Goal: Check status: Check status

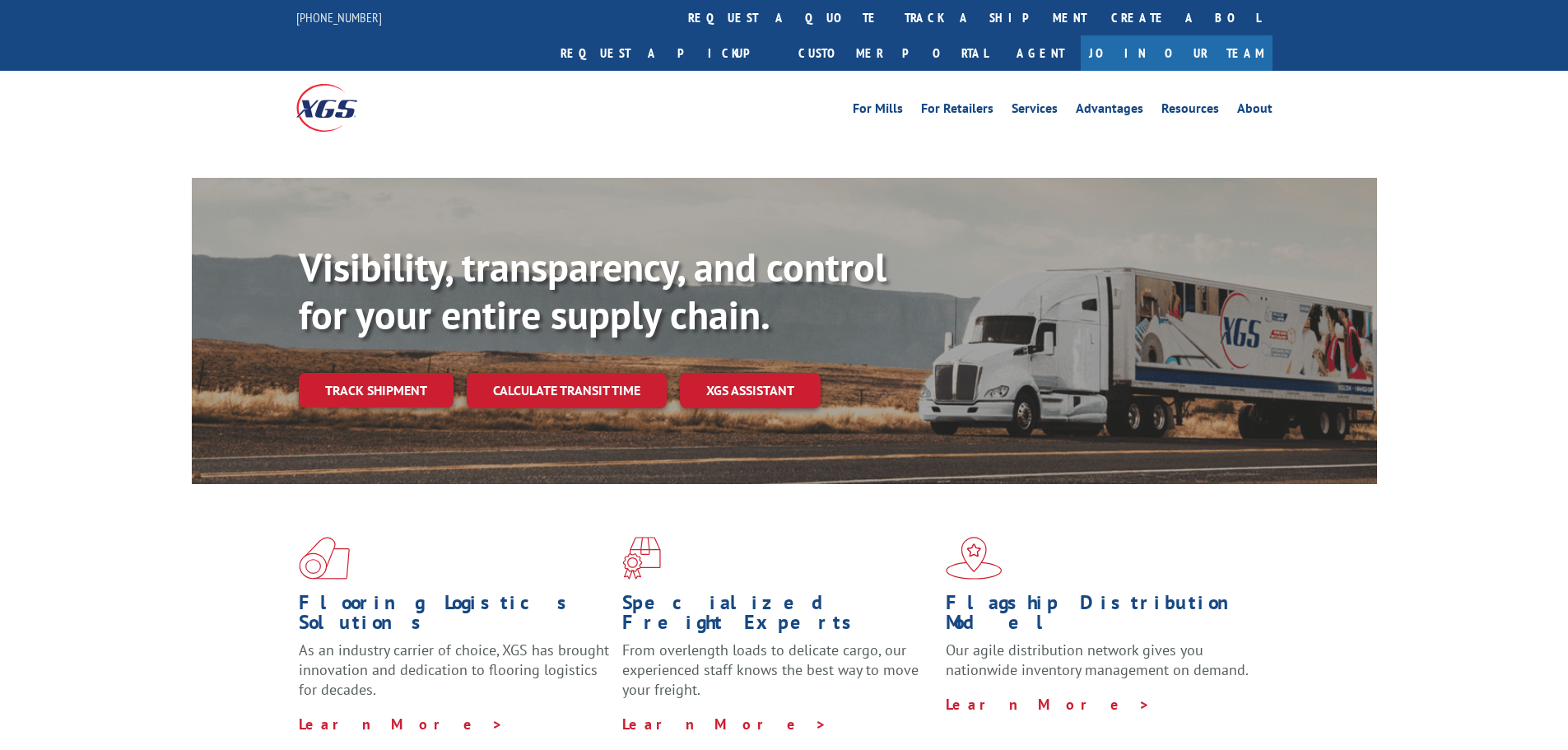
click at [363, 354] on div "Visibility, transparency, and control for your entire supply chain. Track shipm…" at bounding box center [838, 358] width 1078 height 230
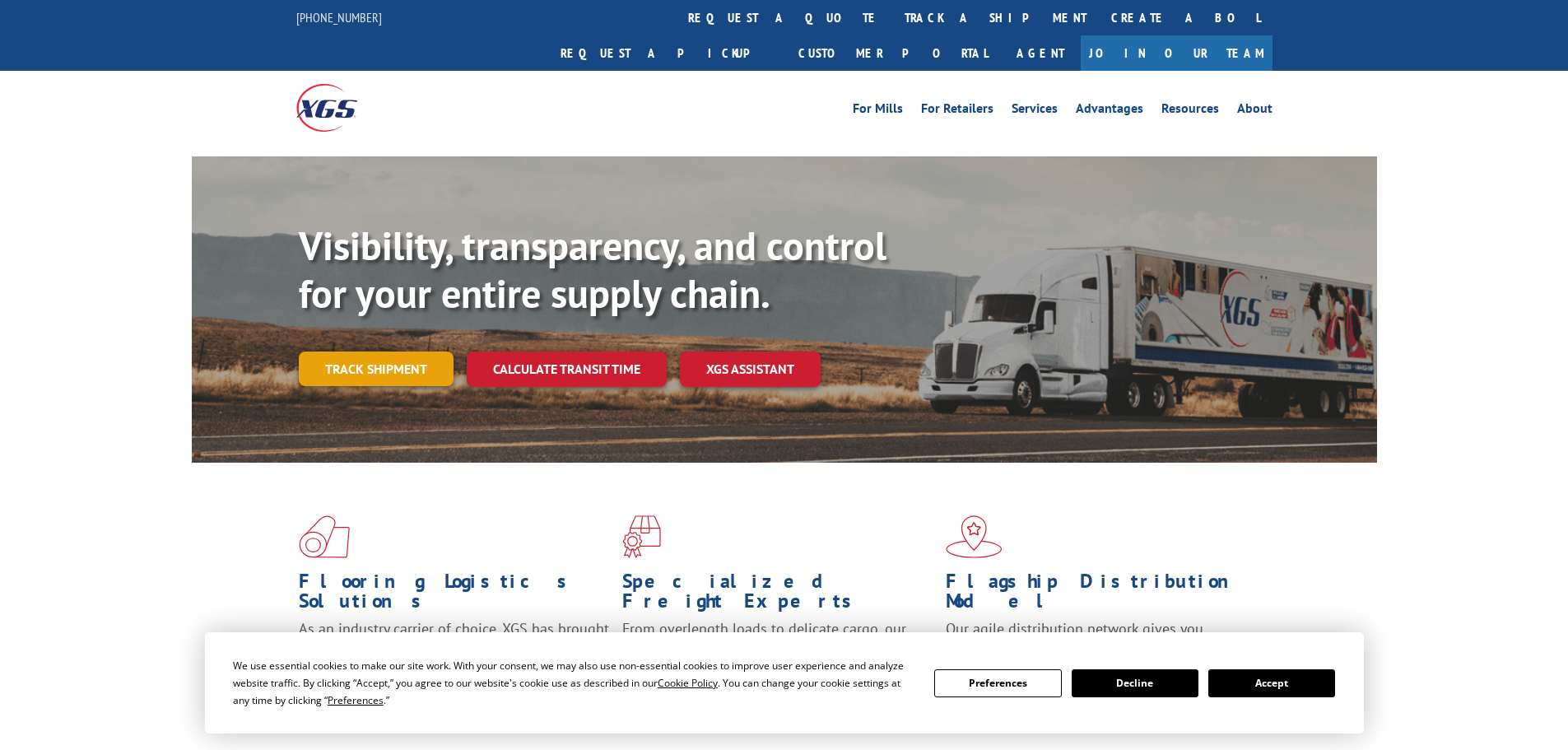
click at [365, 352] on link "Track shipment" at bounding box center [375, 369] width 154 height 35
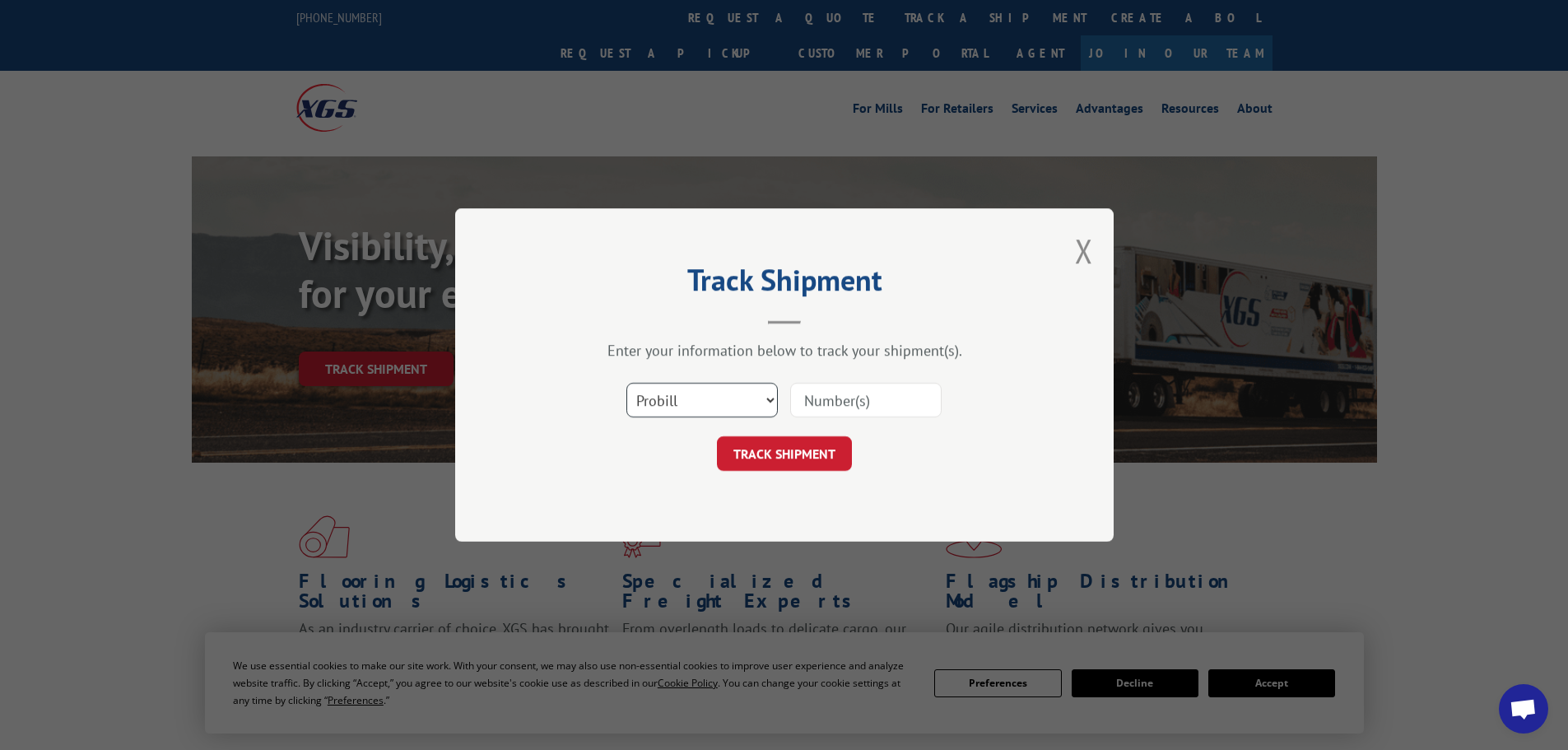
click at [706, 410] on select "Select category... Probill BOL PO" at bounding box center [702, 400] width 152 height 35
select select "po"
click at [626, 383] on select "Select category... Probill BOL PO" at bounding box center [702, 400] width 152 height 35
click at [811, 376] on div "Select category... Probill BOL PO" at bounding box center [784, 400] width 494 height 55
click at [813, 393] on input at bounding box center [866, 400] width 152 height 35
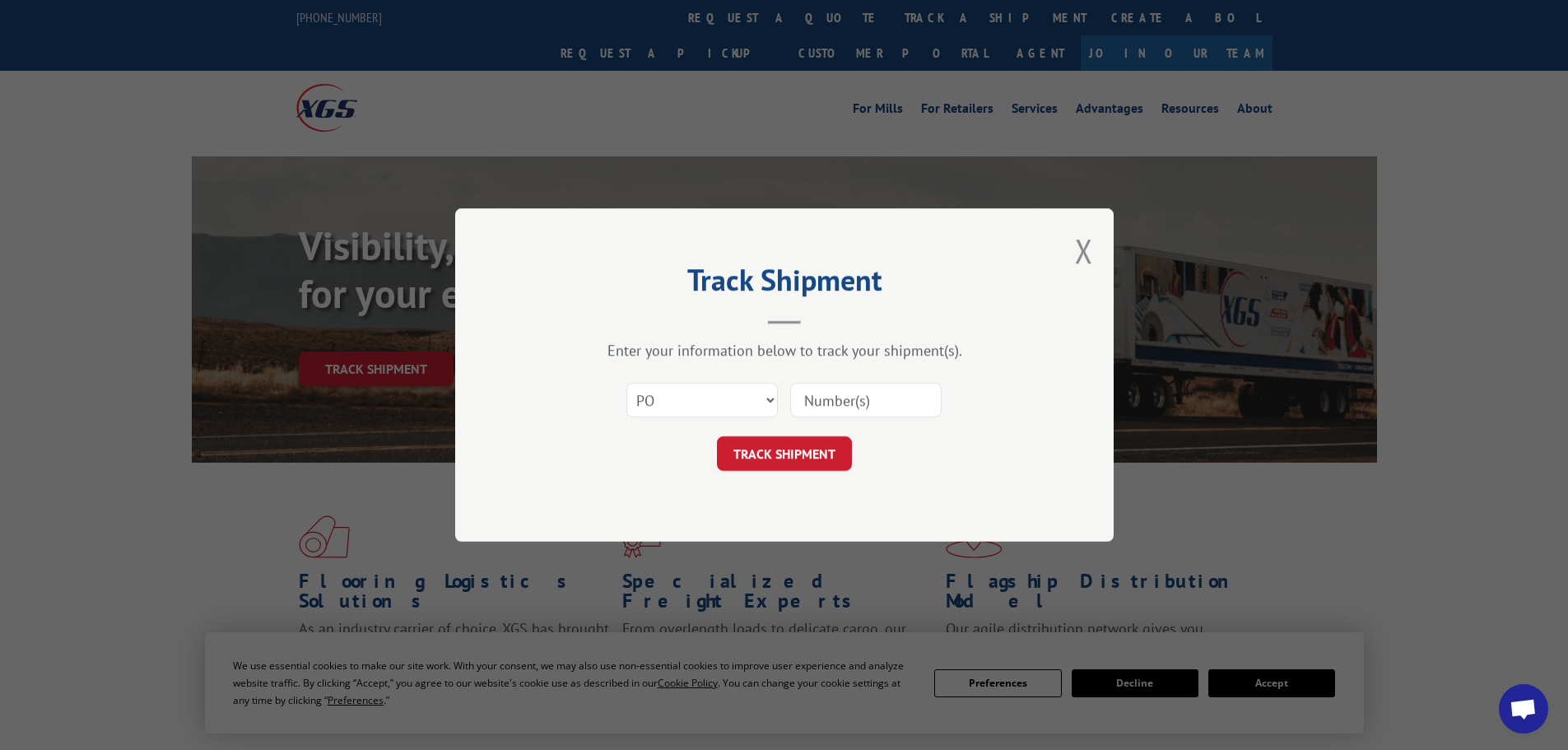
paste input "CG500267"
type input "CG500267"
click at [816, 445] on button "TRACK SHIPMENT" at bounding box center [784, 453] width 135 height 35
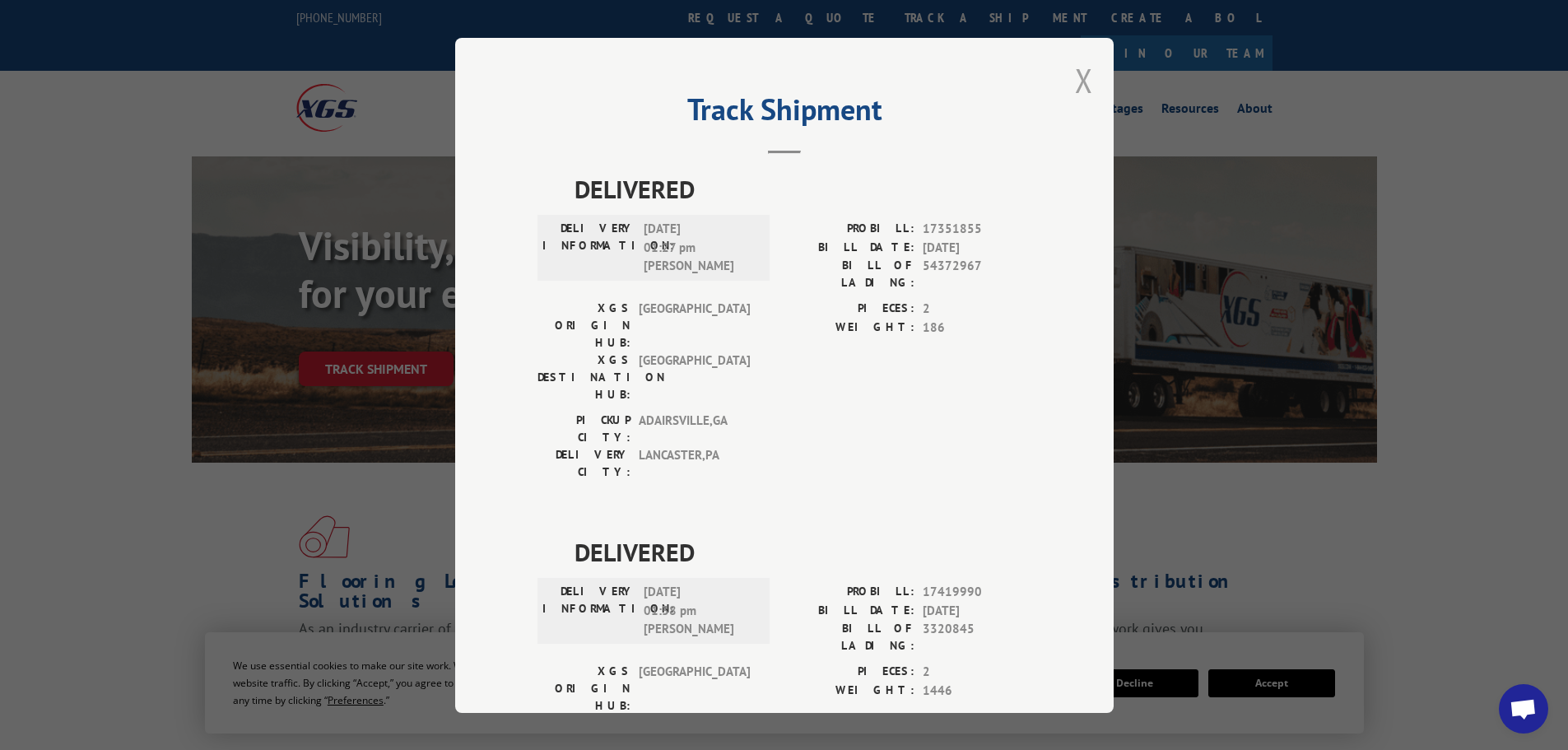
click at [1082, 90] on button "Close modal" at bounding box center [1083, 80] width 18 height 44
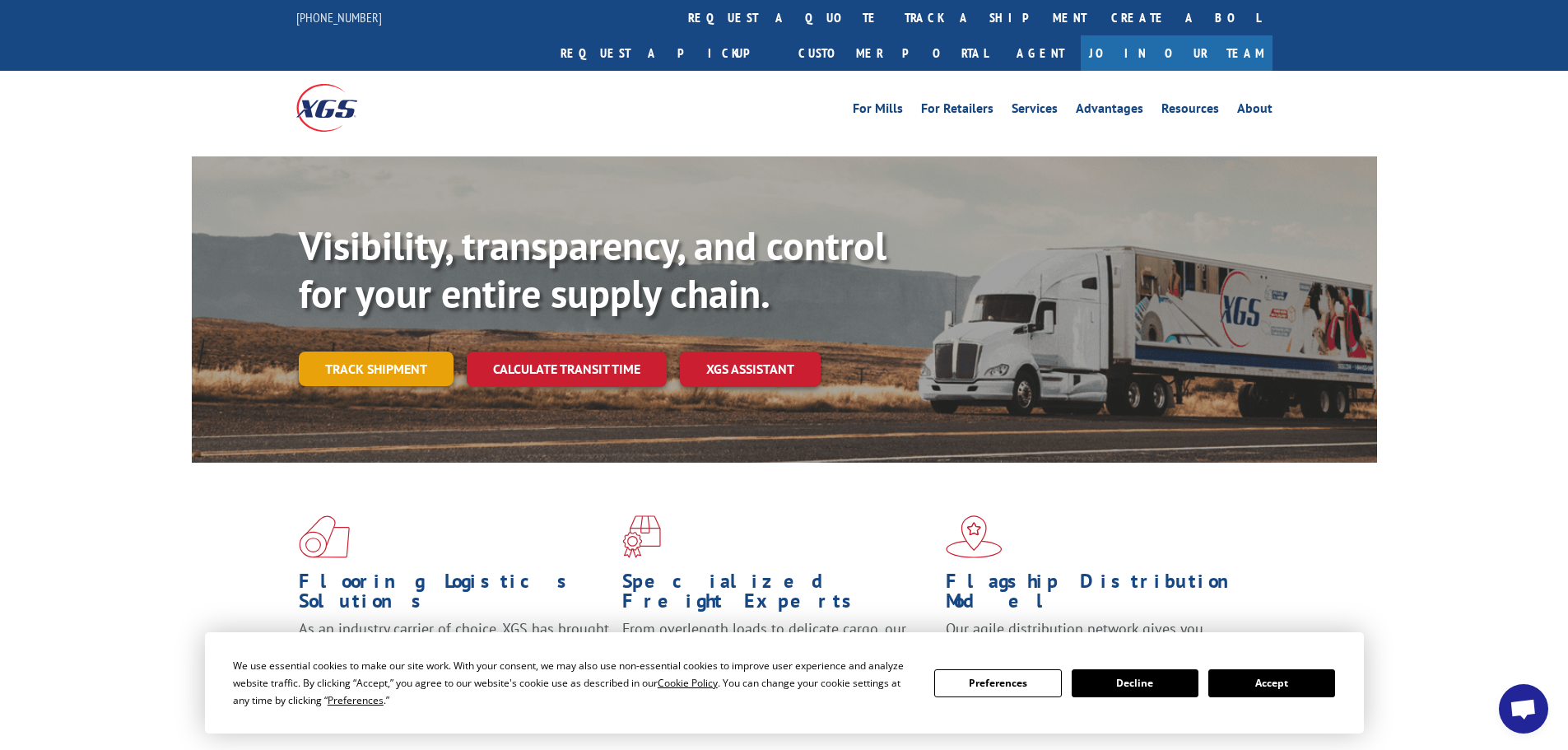
click at [383, 352] on link "Track shipment" at bounding box center [375, 369] width 154 height 35
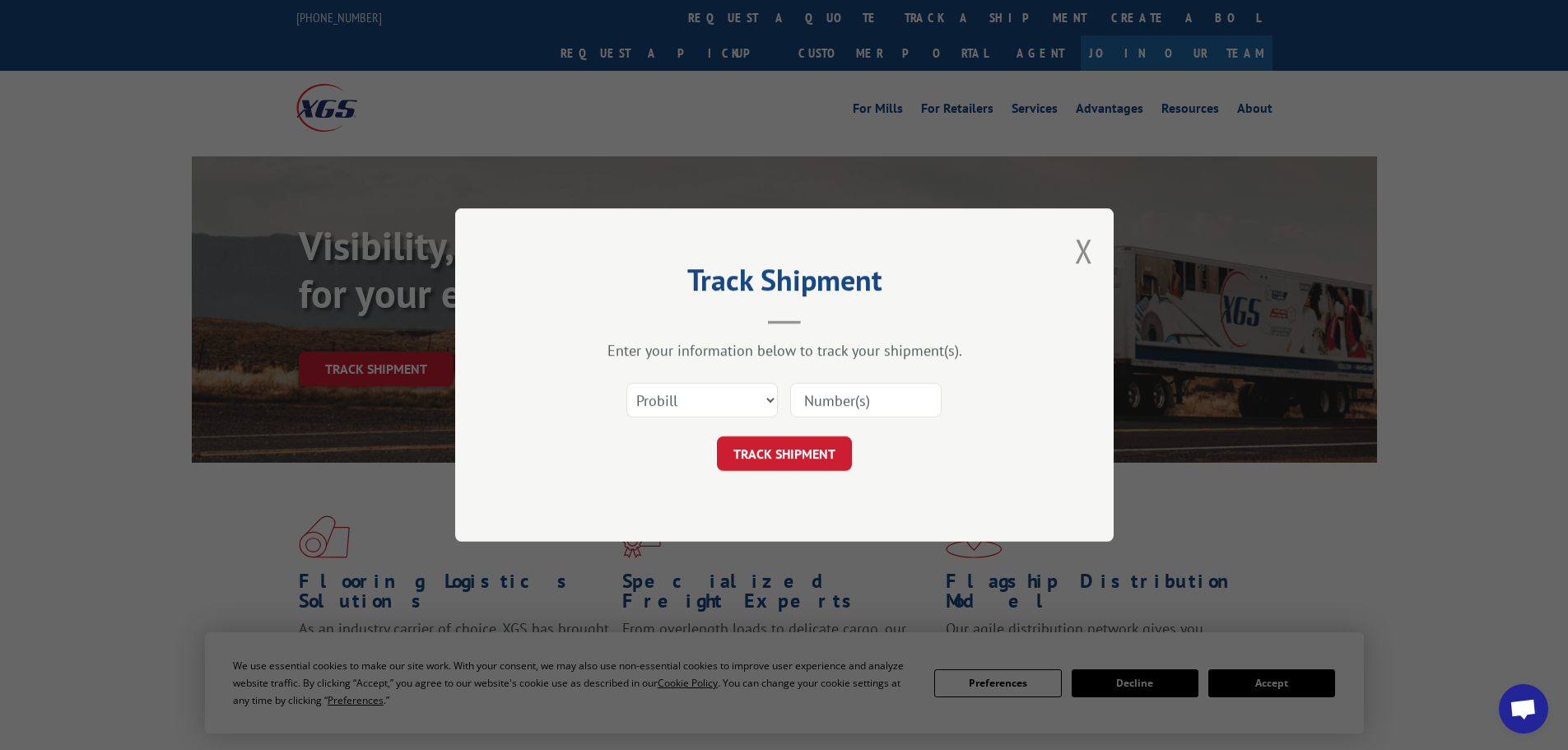
click at [839, 386] on input at bounding box center [866, 400] width 152 height 35
click at [740, 402] on select "Select category... Probill BOL PO" at bounding box center [702, 400] width 152 height 35
select select "po"
click at [626, 383] on select "Select category... Probill BOL PO" at bounding box center [702, 400] width 152 height 35
click at [835, 398] on input at bounding box center [866, 400] width 152 height 35
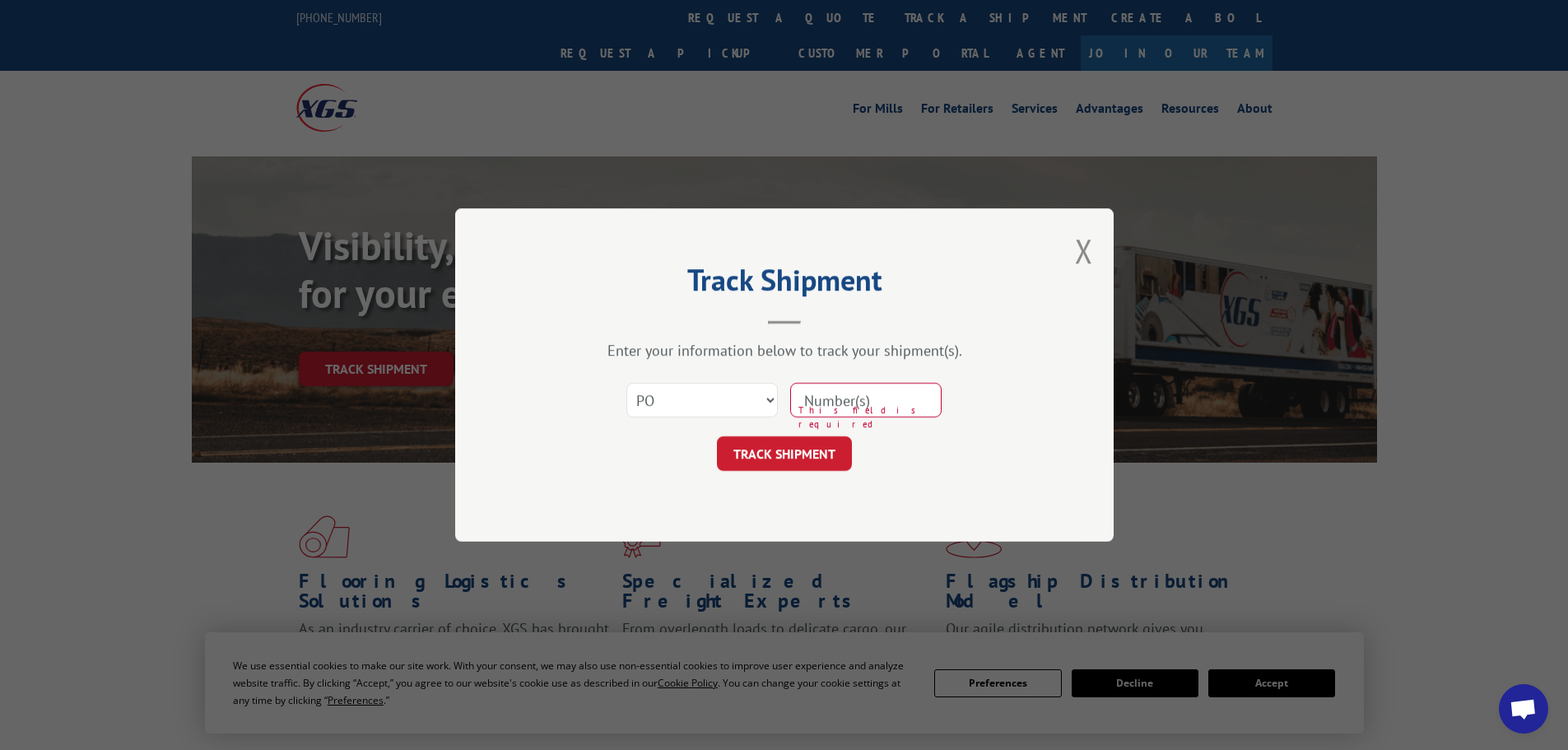
paste input "CG500267"
click at [819, 398] on input "CG500267" at bounding box center [866, 400] width 152 height 35
drag, startPoint x: 820, startPoint y: 403, endPoint x: 797, endPoint y: 404, distance: 23.0
click at [800, 404] on input "CG500267" at bounding box center [866, 400] width 152 height 35
type input "500267"
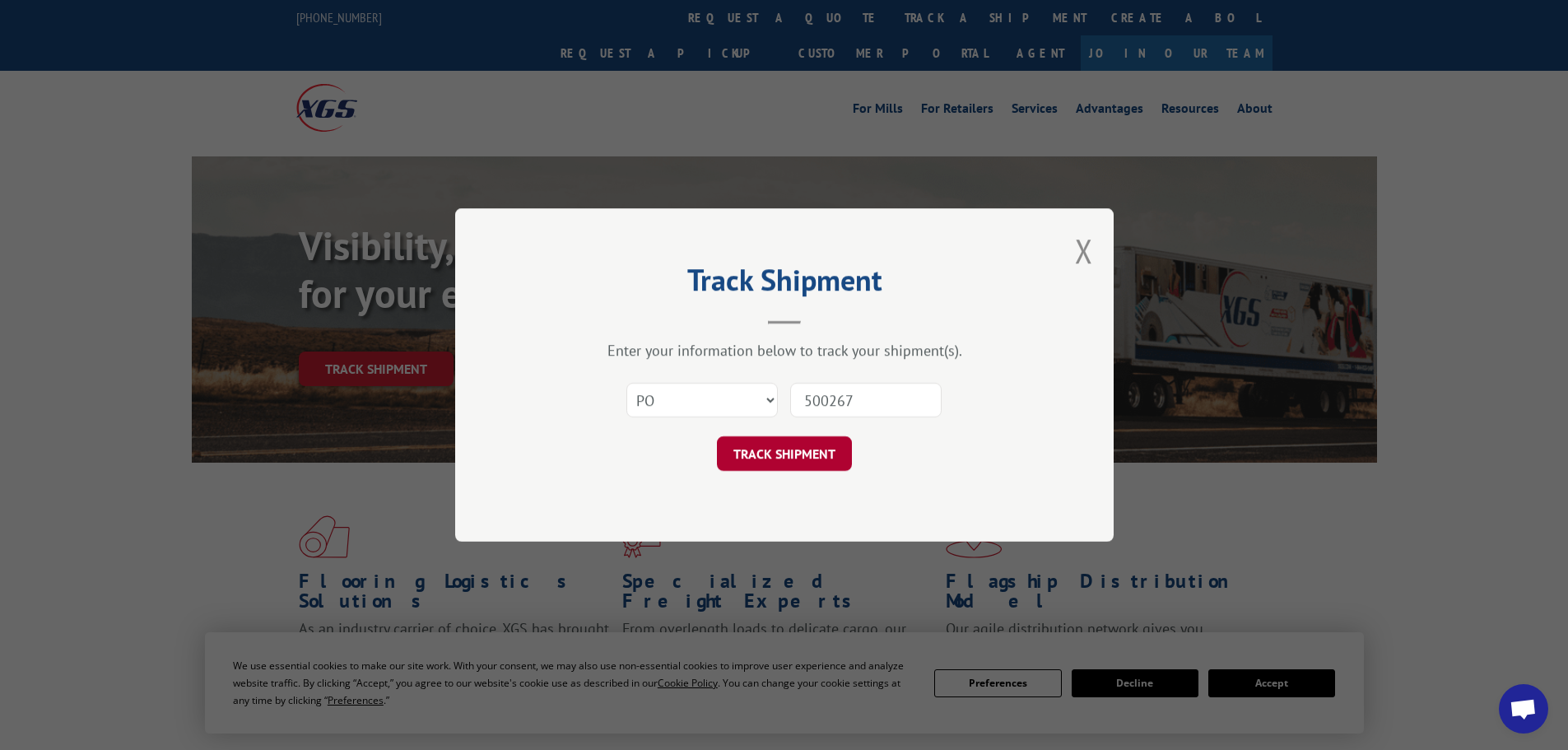
click at [845, 455] on button "TRACK SHIPMENT" at bounding box center [784, 453] width 135 height 35
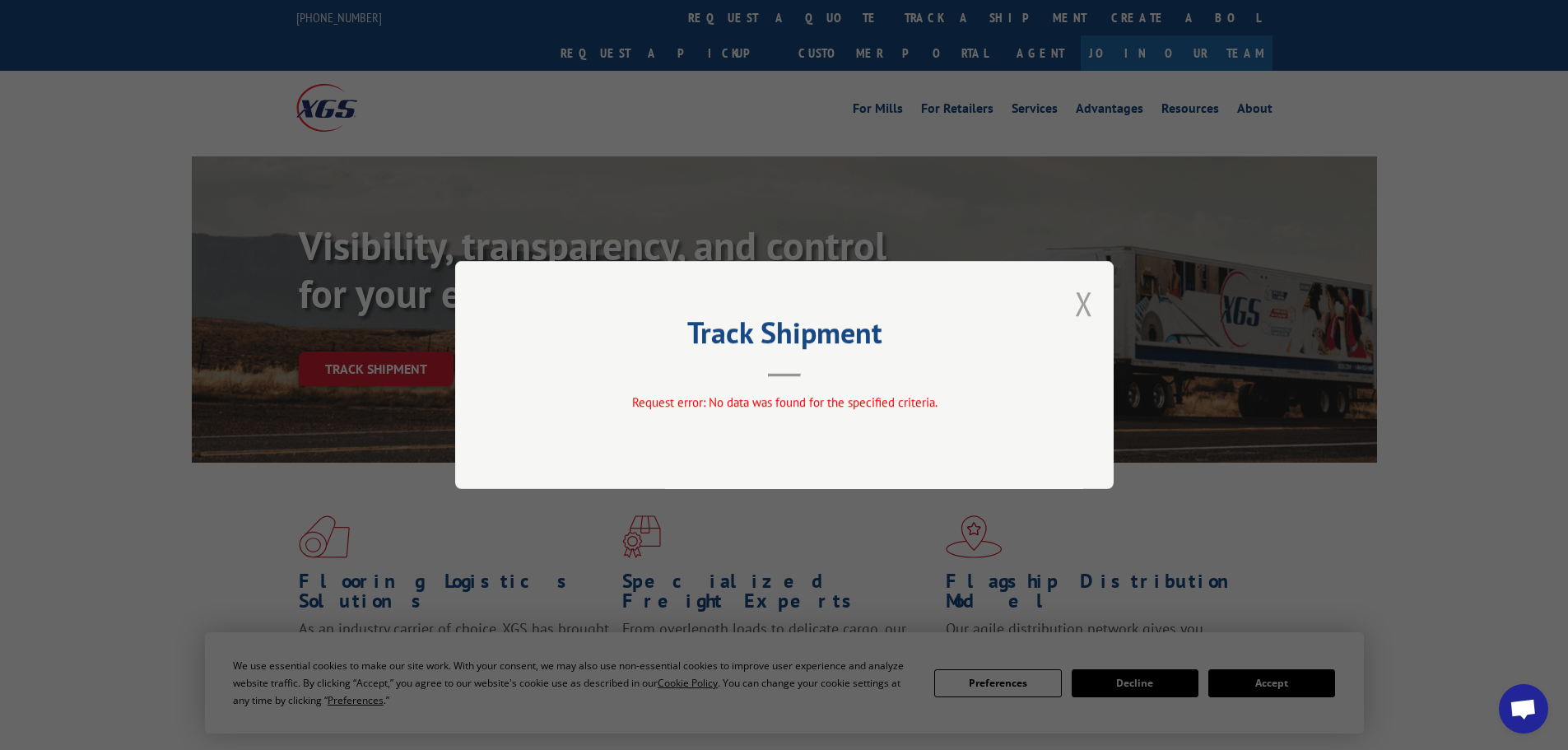
click at [1089, 303] on button "Close modal" at bounding box center [1083, 303] width 18 height 44
